Goal: Task Accomplishment & Management: Manage account settings

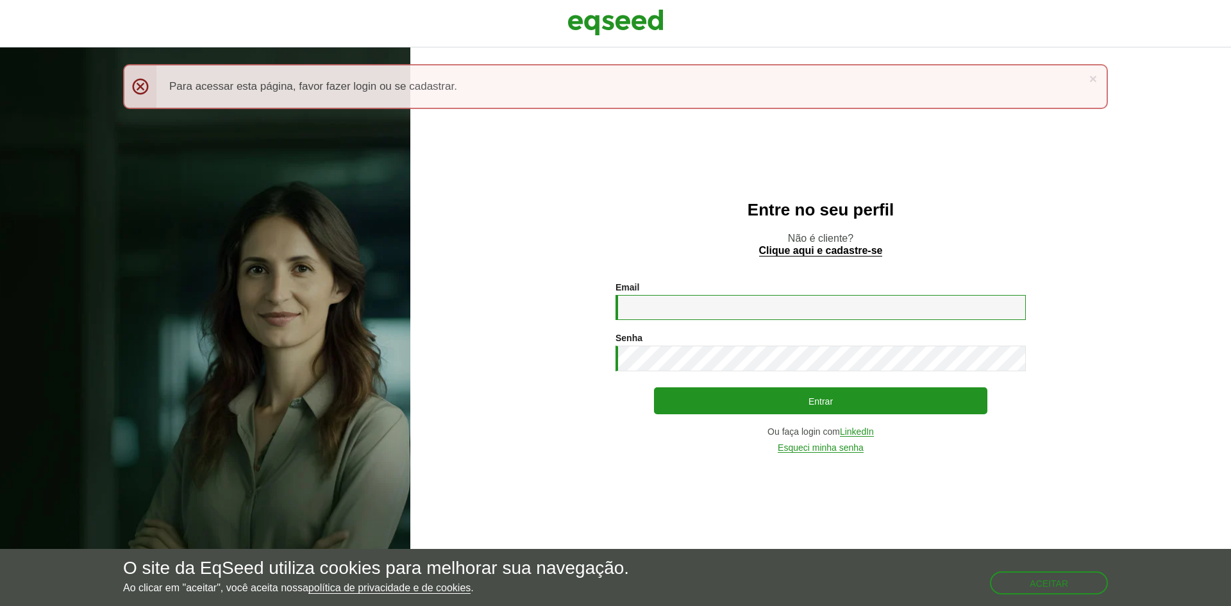
drag, startPoint x: 657, startPoint y: 298, endPoint x: 666, endPoint y: 342, distance: 44.5
click at [657, 298] on input "Email *" at bounding box center [821, 307] width 410 height 25
type input "**********"
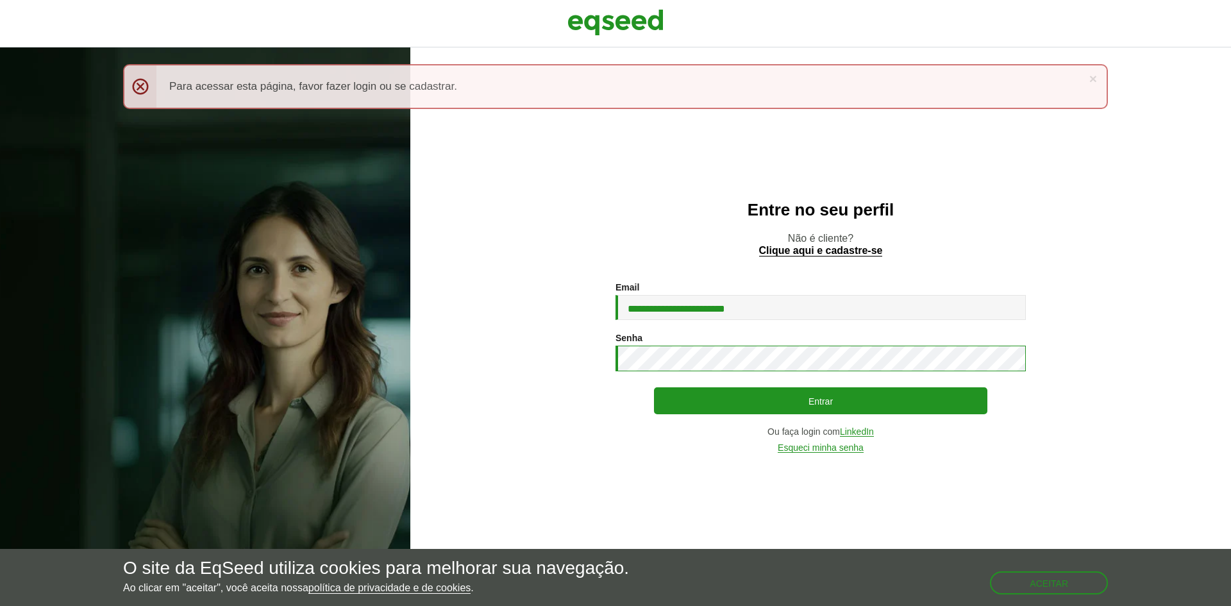
click at [654, 387] on button "Entrar" at bounding box center [820, 400] width 333 height 27
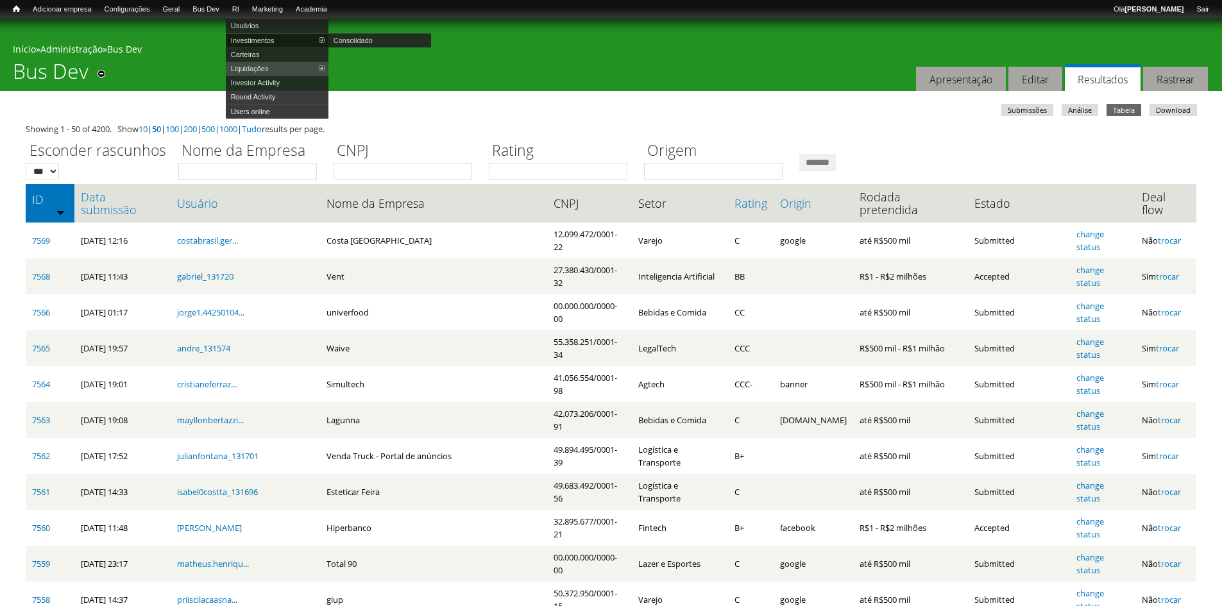
click at [262, 42] on link "Investimentos" at bounding box center [277, 40] width 103 height 14
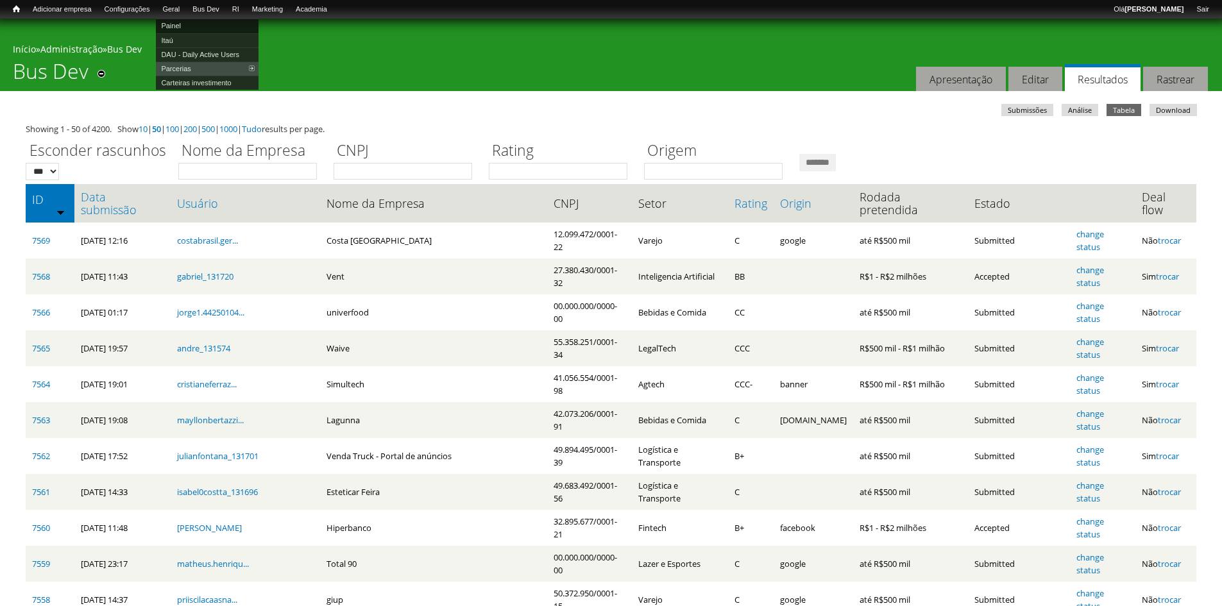
click at [181, 23] on link "Painel" at bounding box center [207, 26] width 103 height 14
